Goal: Task Accomplishment & Management: Use online tool/utility

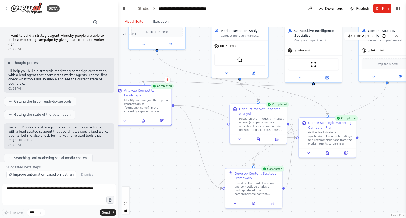
scroll to position [421, 0]
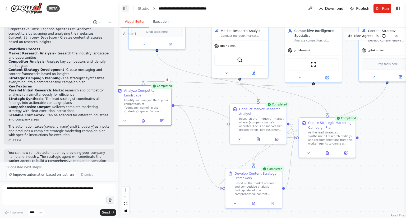
click at [124, 7] on button "Toggle Left Sidebar" at bounding box center [124, 8] width 7 height 7
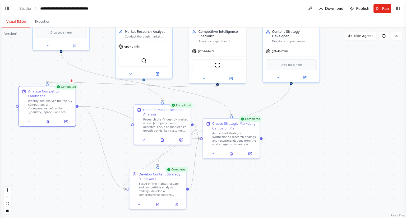
drag, startPoint x: 233, startPoint y: 94, endPoint x: 261, endPoint y: 95, distance: 27.7
click at [261, 95] on div ".deletable-edge-delete-btn { width: 20px; height: 20px; border: 0px solid #ffff…" at bounding box center [203, 122] width 406 height 190
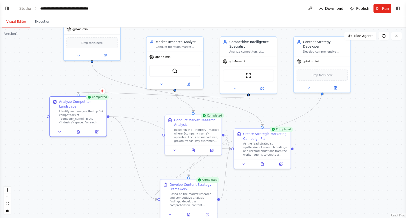
drag, startPoint x: 262, startPoint y: 96, endPoint x: 288, endPoint y: 106, distance: 27.3
click at [288, 106] on div ".deletable-edge-delete-btn { width: 20px; height: 20px; border: 0px solid #ffff…" at bounding box center [203, 122] width 406 height 190
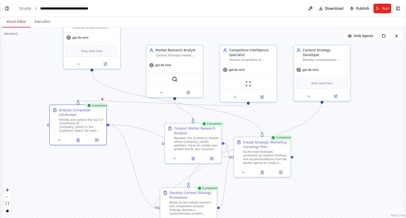
drag, startPoint x: 344, startPoint y: 119, endPoint x: 344, endPoint y: 137, distance: 17.7
click at [344, 146] on div ".deletable-edge-delete-btn { width: 20px; height: 20px; border: 0px solid #ffff…" at bounding box center [203, 122] width 406 height 190
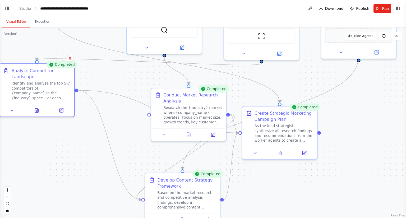
drag, startPoint x: 255, startPoint y: 126, endPoint x: 351, endPoint y: 95, distance: 101.9
click at [351, 95] on div ".deletable-edge-delete-btn { width: 20px; height: 20px; border: 0px solid #ffff…" at bounding box center [203, 122] width 406 height 190
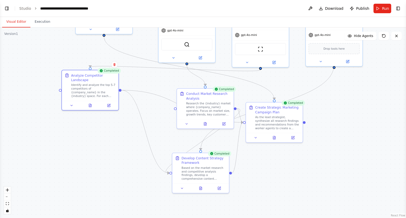
drag, startPoint x: 363, startPoint y: 95, endPoint x: 343, endPoint y: 91, distance: 19.9
click at [343, 91] on div ".deletable-edge-delete-btn { width: 20px; height: 20px; border: 0px solid #ffff…" at bounding box center [203, 122] width 406 height 190
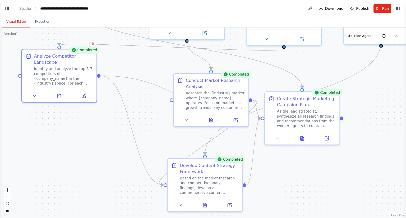
drag, startPoint x: 239, startPoint y: 74, endPoint x: 281, endPoint y: 74, distance: 41.7
click at [281, 74] on div ".deletable-edge-delete-btn { width: 20px; height: 20px; border: 0px solid #ffff…" at bounding box center [203, 122] width 406 height 190
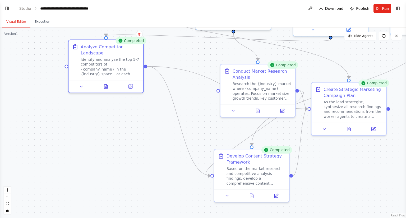
drag, startPoint x: 132, startPoint y: 76, endPoint x: 131, endPoint y: 55, distance: 21.1
click at [134, 56] on div ".deletable-edge-delete-btn { width: 20px; height: 20px; border: 0px solid #ffff…" at bounding box center [203, 122] width 406 height 190
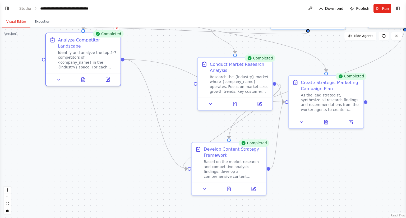
click at [6, 7] on button "Toggle Left Sidebar" at bounding box center [6, 8] width 7 height 7
